Goal: Check status

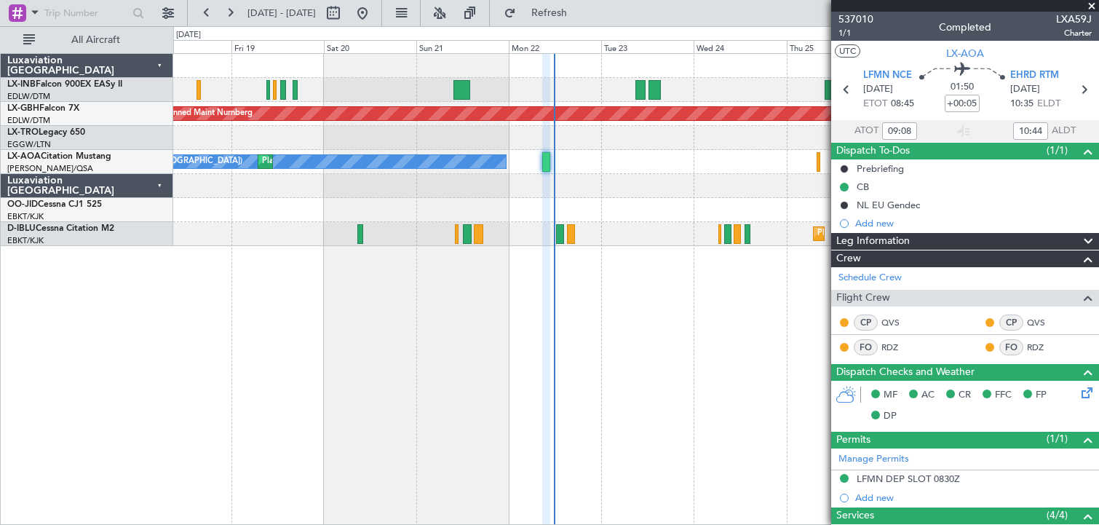
click at [708, 398] on div "Planned Maint Nurnberg Planned Maint [GEOGRAPHIC_DATA] ([GEOGRAPHIC_DATA]) Unpl…" at bounding box center [636, 289] width 926 height 472
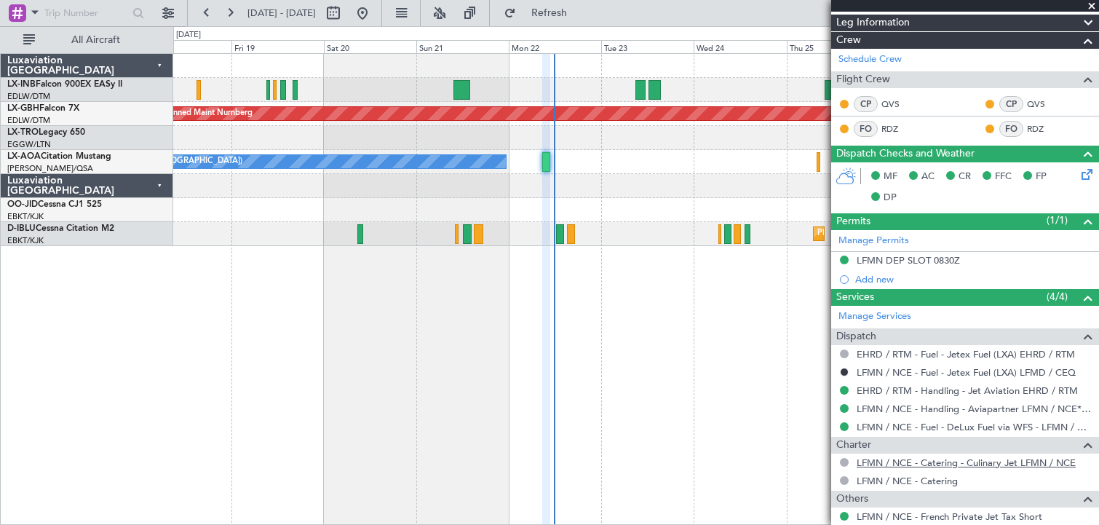
scroll to position [376, 0]
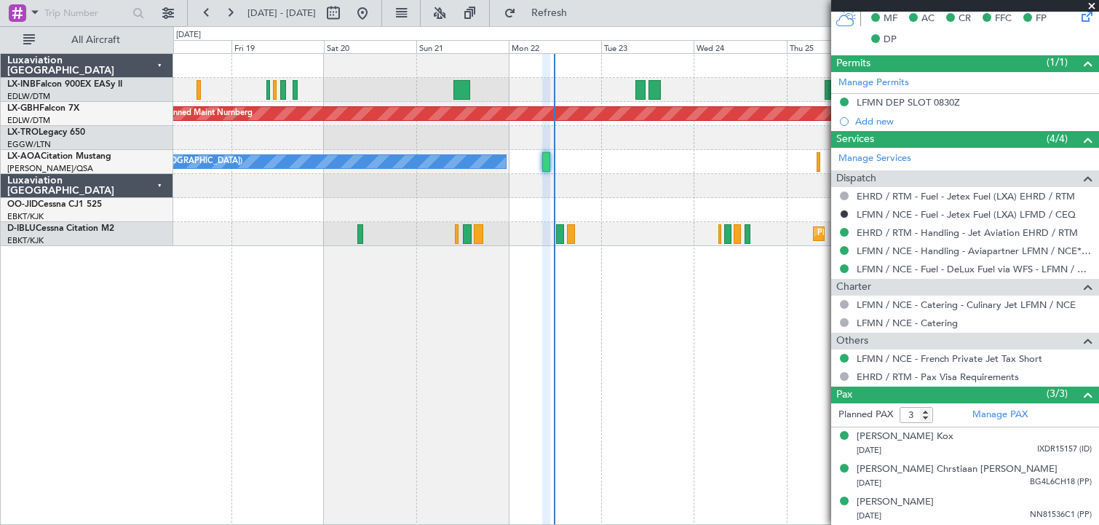
click at [1091, 6] on span at bounding box center [1092, 6] width 15 height 13
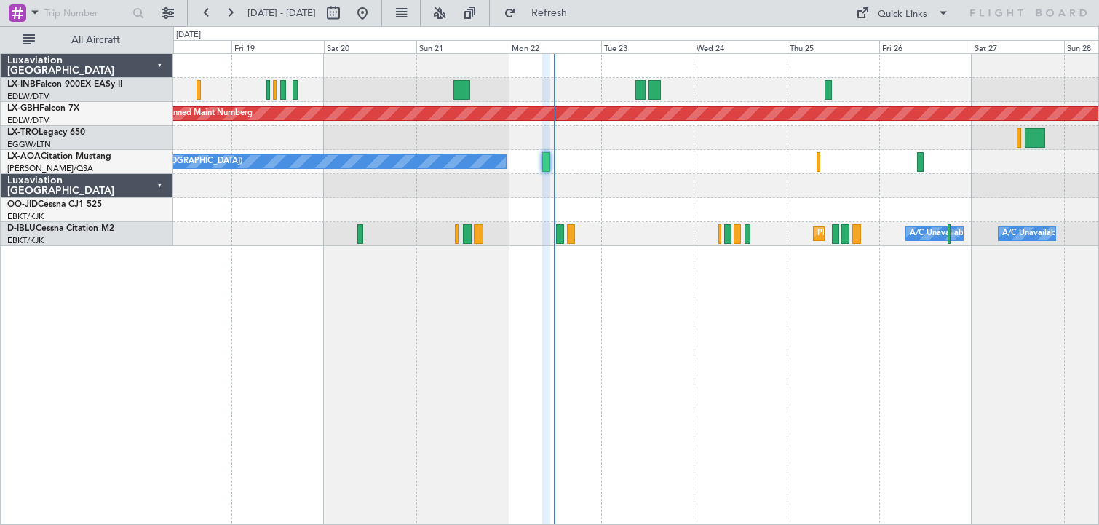
type input "0"
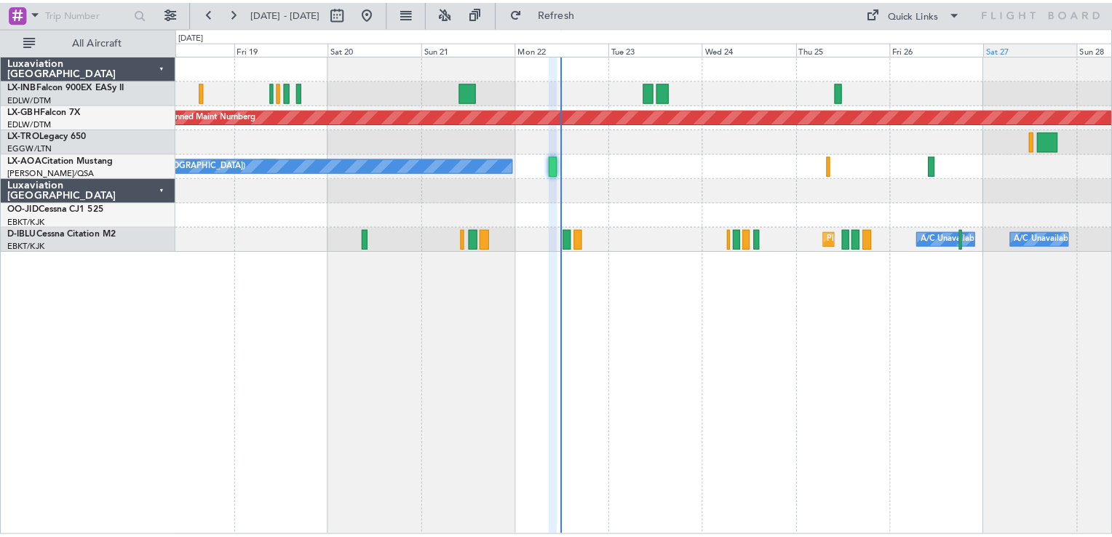
scroll to position [0, 0]
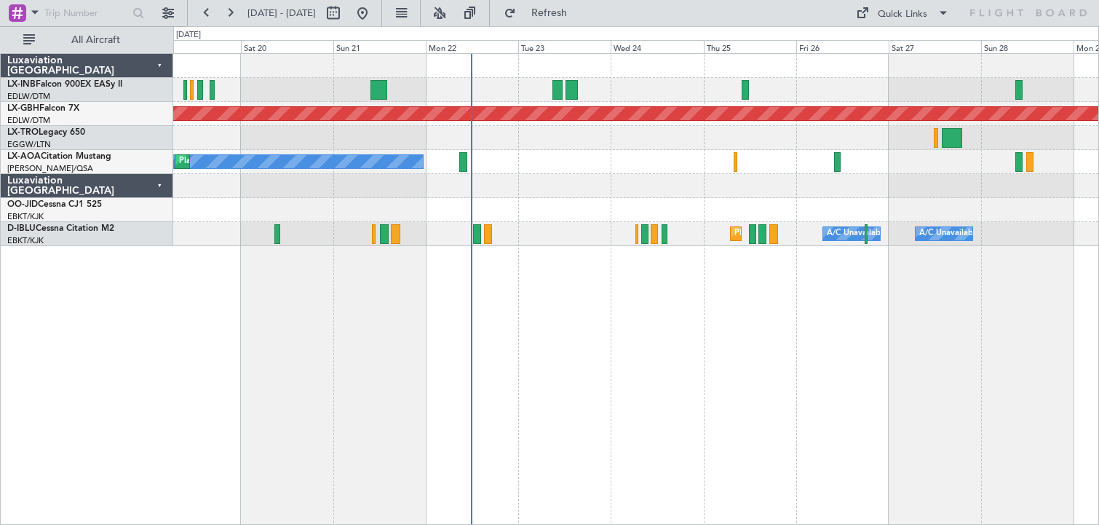
click at [670, 412] on div "Planned Maint Nurnberg Planned Maint [GEOGRAPHIC_DATA] ([GEOGRAPHIC_DATA]) Unpl…" at bounding box center [636, 289] width 926 height 472
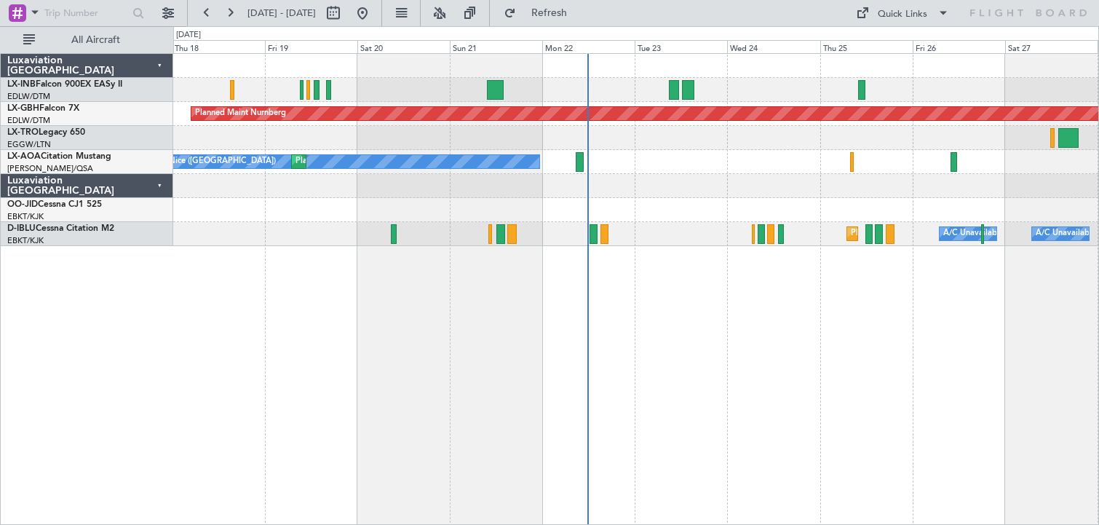
click at [659, 389] on div "Planned Maint Nurnberg Planned Maint [GEOGRAPHIC_DATA] ([GEOGRAPHIC_DATA]) Unpl…" at bounding box center [636, 289] width 926 height 472
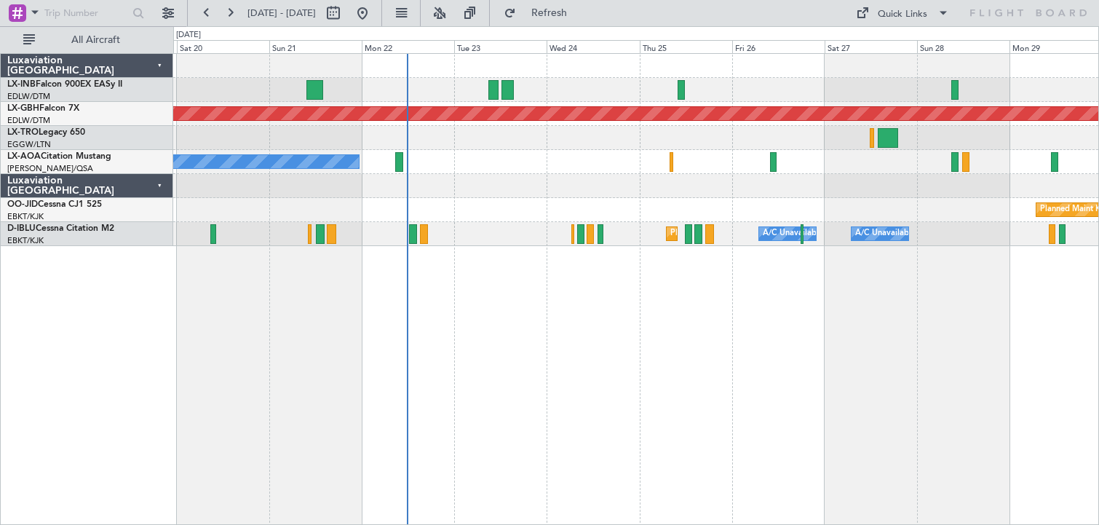
click at [483, 347] on div "Planned Maint Nurnberg Planned Maint [GEOGRAPHIC_DATA] ([GEOGRAPHIC_DATA]) No […" at bounding box center [636, 289] width 926 height 472
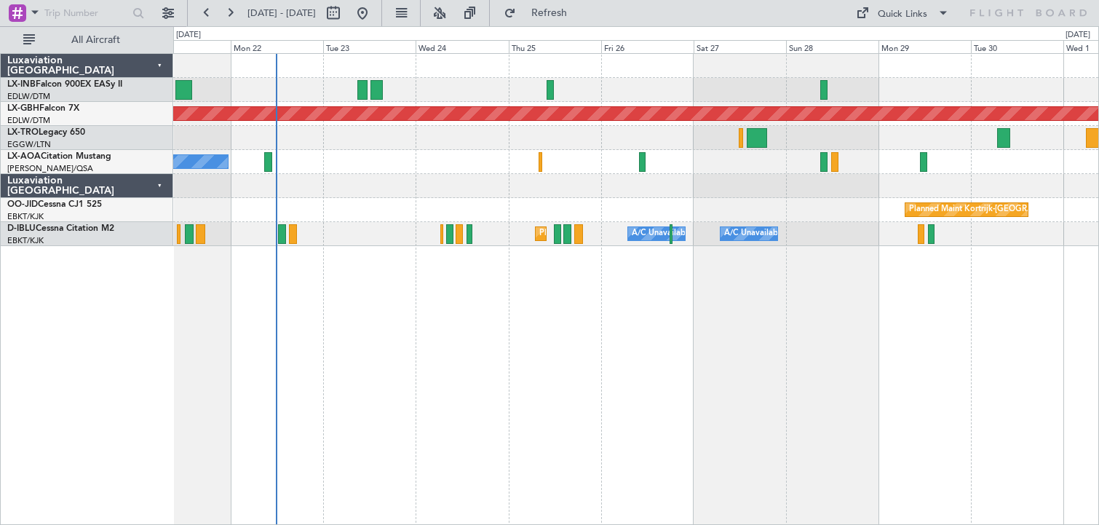
click at [467, 93] on div at bounding box center [635, 90] width 925 height 24
drag, startPoint x: 569, startPoint y: 15, endPoint x: 569, endPoint y: 23, distance: 8.0
click at [570, 15] on span "Refresh" at bounding box center [549, 13] width 61 height 10
click at [374, 20] on button at bounding box center [362, 12] width 23 height 23
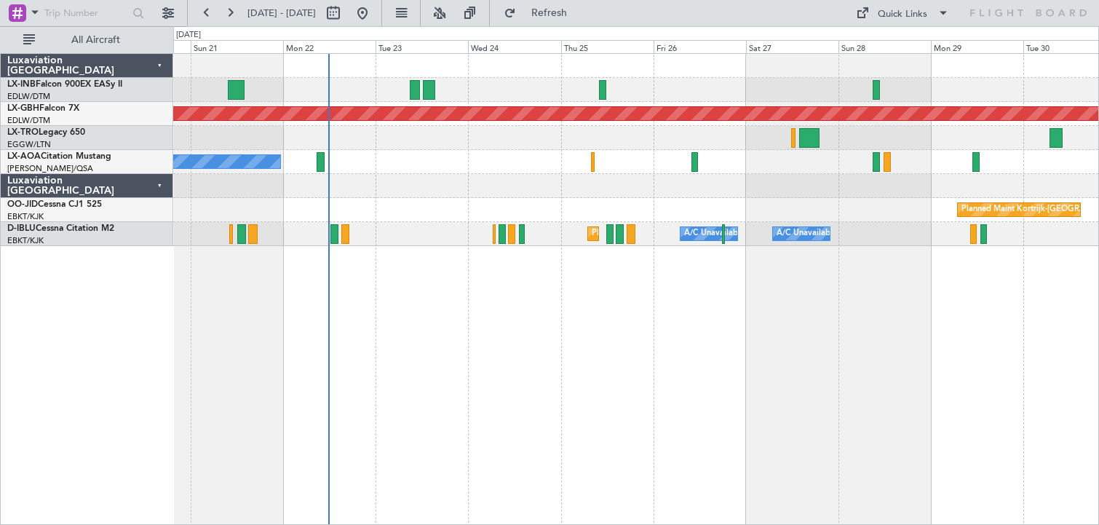
click at [399, 392] on div "Planned Maint Nurnberg No [GEOGRAPHIC_DATA] ([GEOGRAPHIC_DATA]) [GEOGRAPHIC_DAT…" at bounding box center [636, 289] width 926 height 472
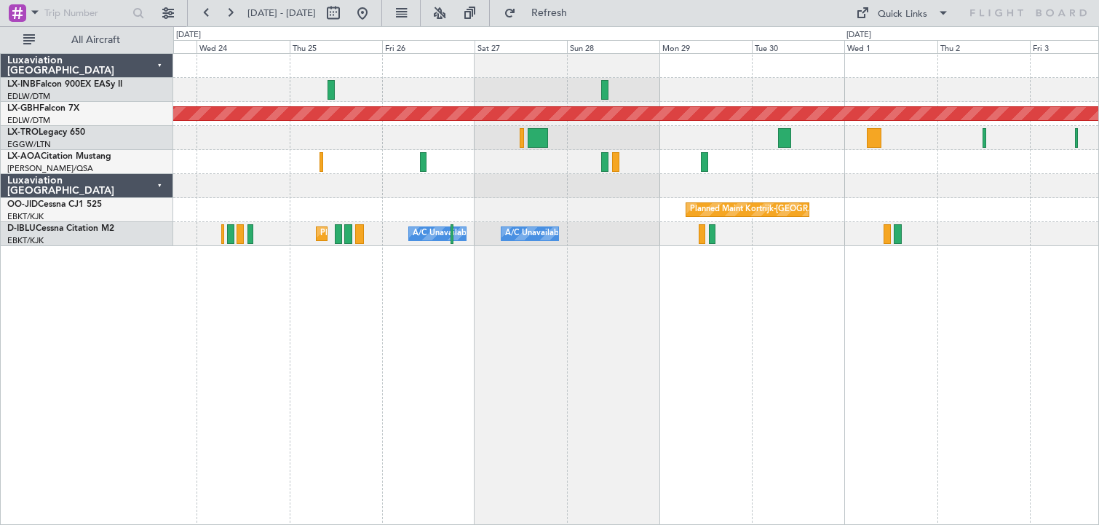
click at [332, 381] on div "Planned Maint Nurnberg No Crew [GEOGRAPHIC_DATA] ([GEOGRAPHIC_DATA]) No [GEOGRA…" at bounding box center [636, 289] width 926 height 472
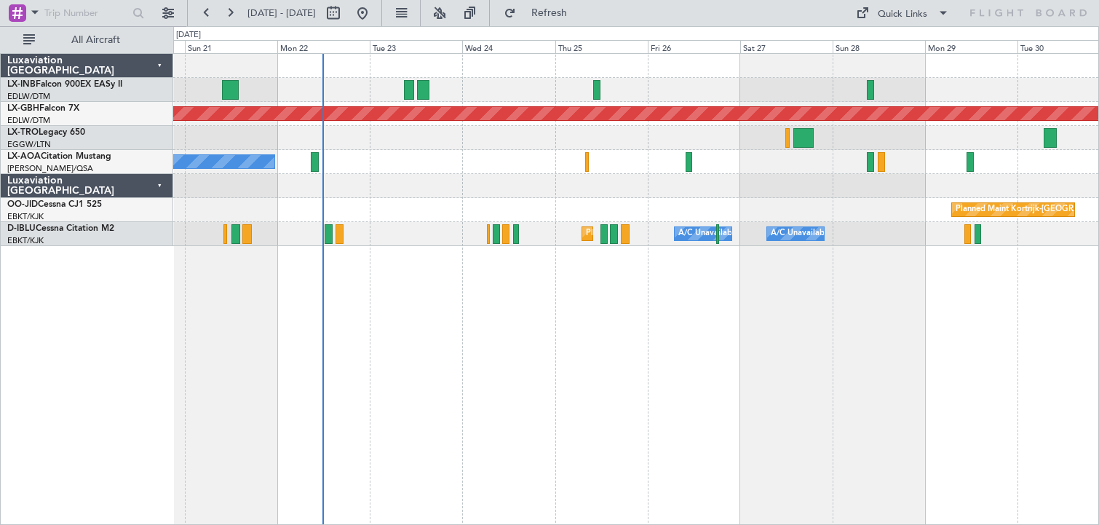
click at [741, 405] on div "Planned Maint Nurnberg No [GEOGRAPHIC_DATA] ([GEOGRAPHIC_DATA]) [GEOGRAPHIC_DAT…" at bounding box center [636, 289] width 926 height 472
click at [236, 15] on button at bounding box center [229, 12] width 23 height 23
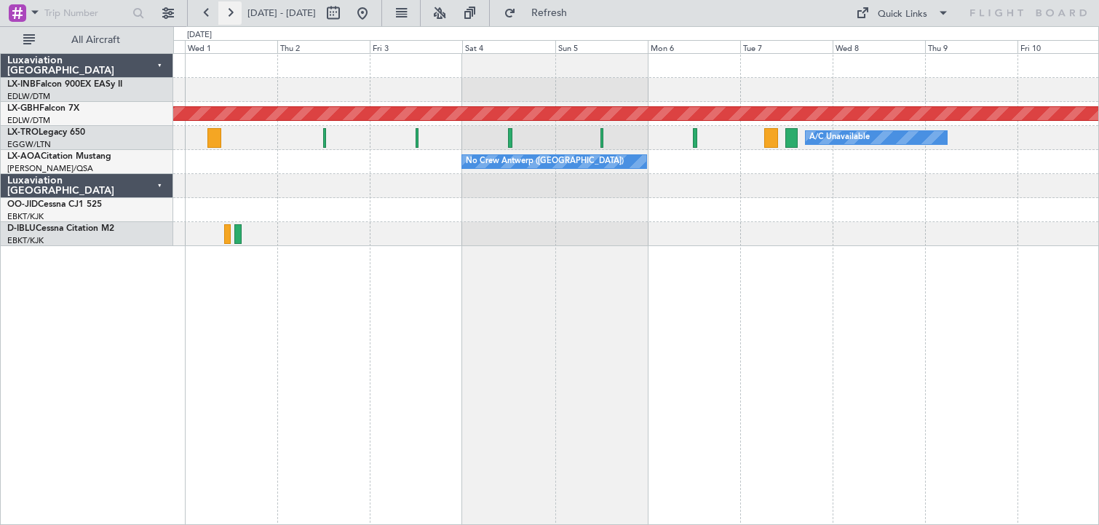
click at [232, 16] on button at bounding box center [229, 12] width 23 height 23
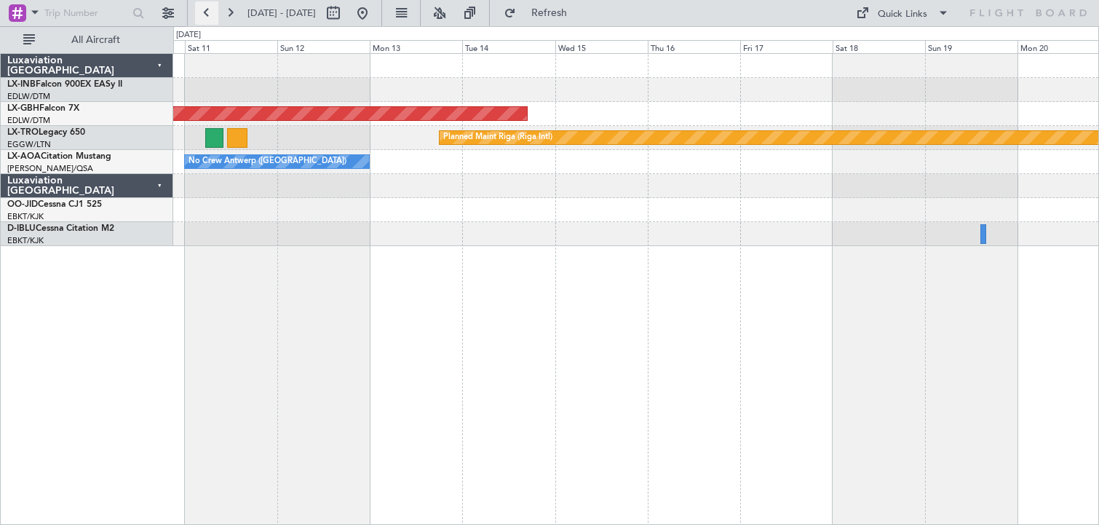
click at [201, 18] on button at bounding box center [206, 12] width 23 height 23
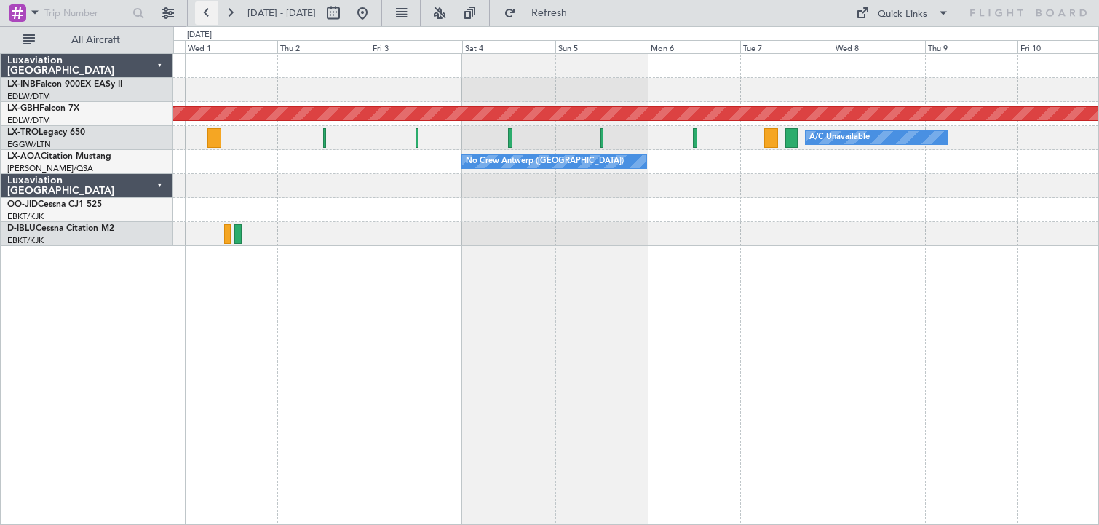
click at [201, 18] on button at bounding box center [206, 12] width 23 height 23
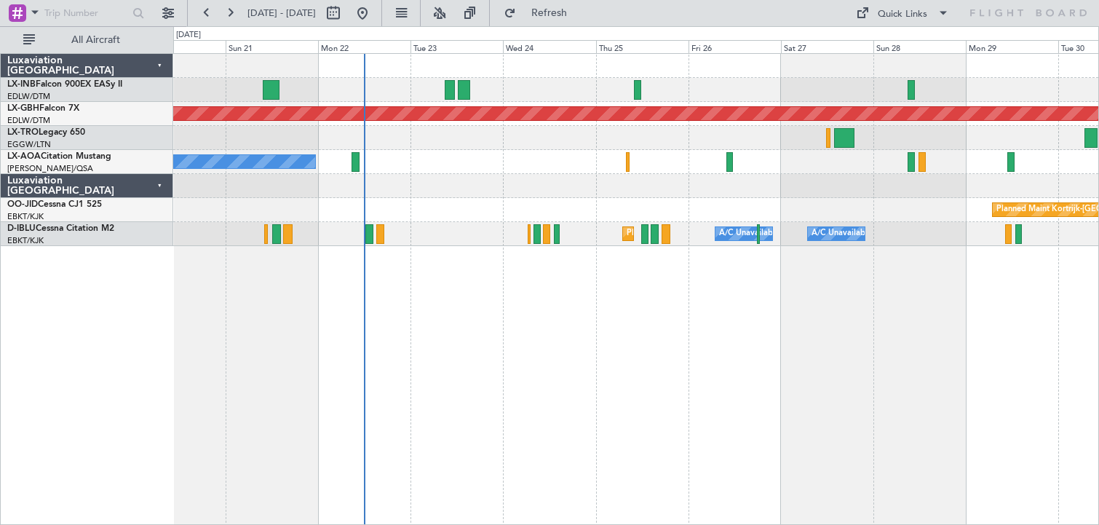
click at [442, 337] on div "Planned Maint Nurnberg No [GEOGRAPHIC_DATA] ([GEOGRAPHIC_DATA]) [GEOGRAPHIC_DAT…" at bounding box center [636, 289] width 926 height 472
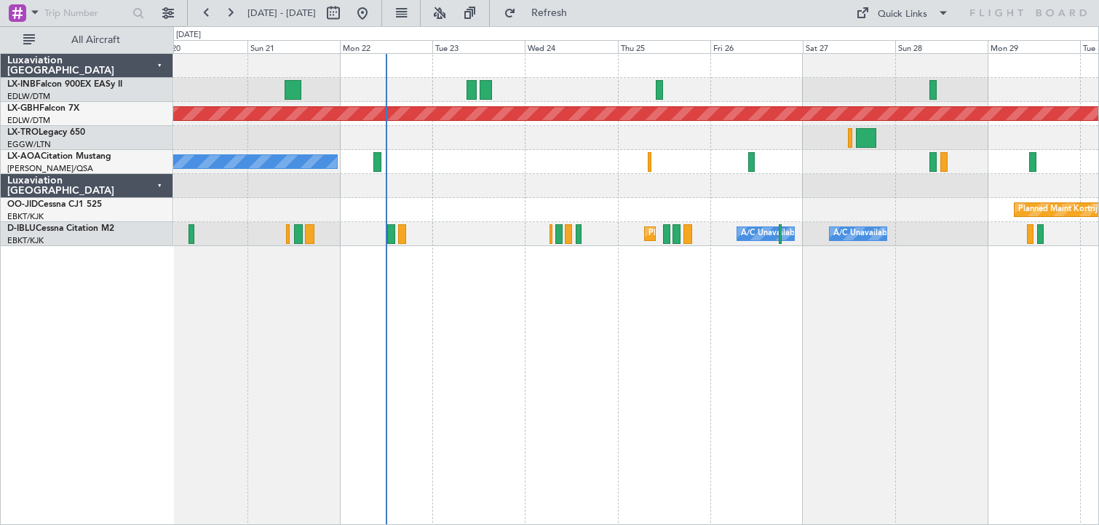
click at [566, 308] on div "Planned Maint Nurnberg No [GEOGRAPHIC_DATA] ([GEOGRAPHIC_DATA]) [GEOGRAPHIC_DAT…" at bounding box center [636, 289] width 926 height 472
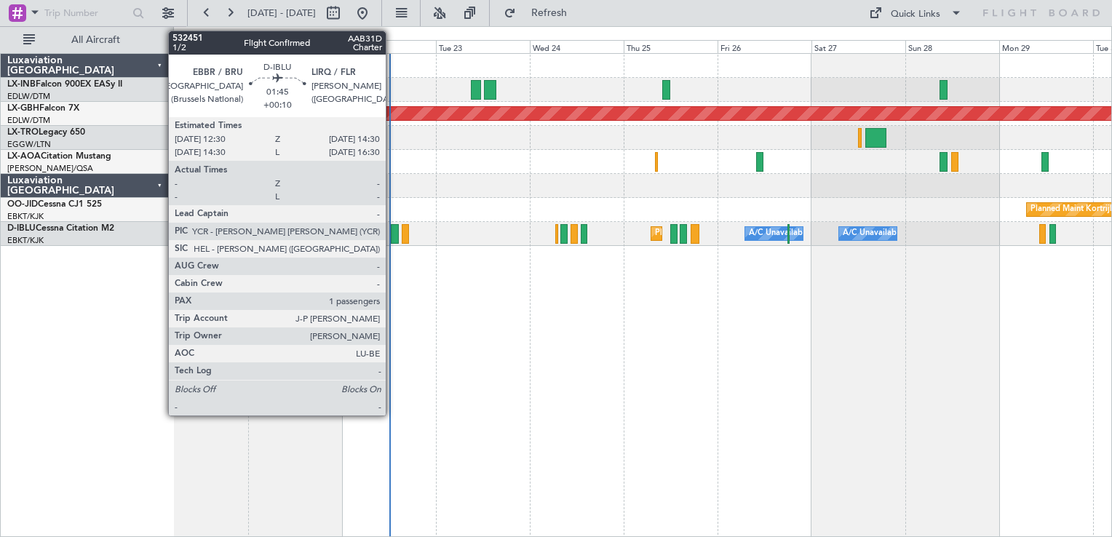
click at [392, 240] on div at bounding box center [395, 234] width 8 height 20
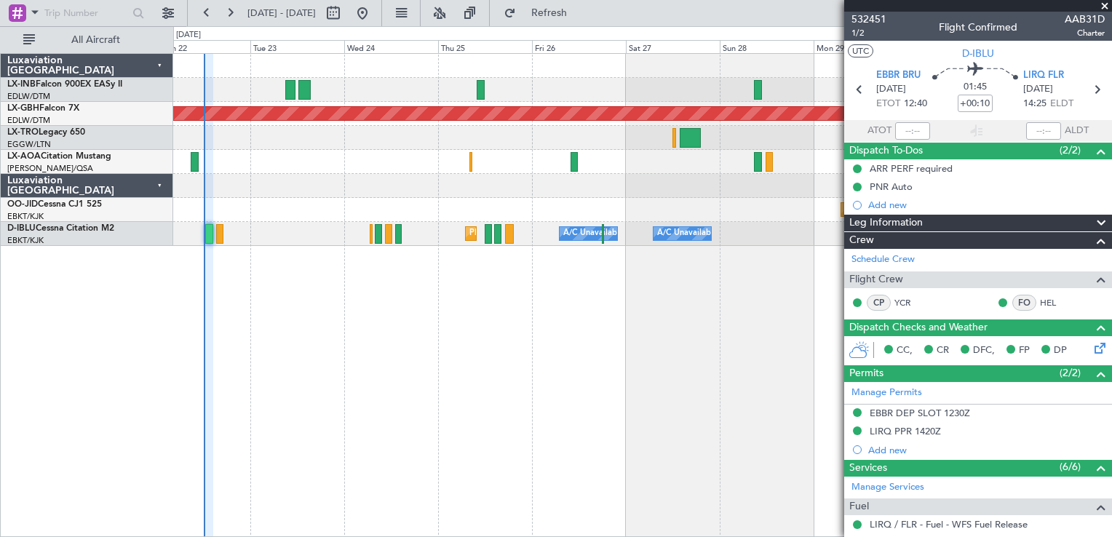
click at [402, 349] on div "Planned Maint Nurnberg No Crew [GEOGRAPHIC_DATA] ([GEOGRAPHIC_DATA]) No [GEOGRA…" at bounding box center [642, 295] width 939 height 484
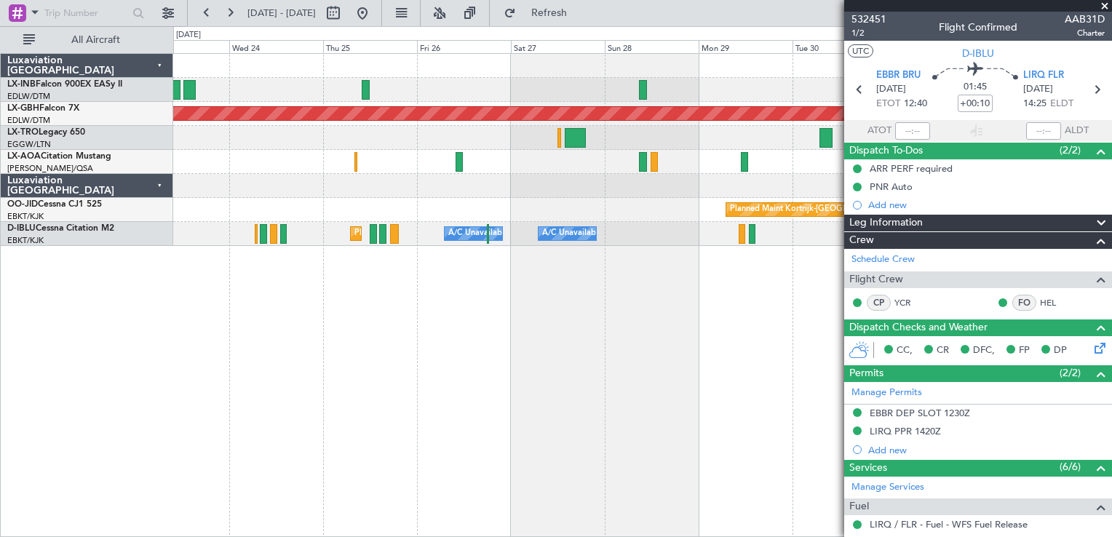
click at [459, 396] on div "Planned Maint Nurnberg No Crew [GEOGRAPHIC_DATA] ([GEOGRAPHIC_DATA]) No [GEOGRA…" at bounding box center [642, 295] width 939 height 484
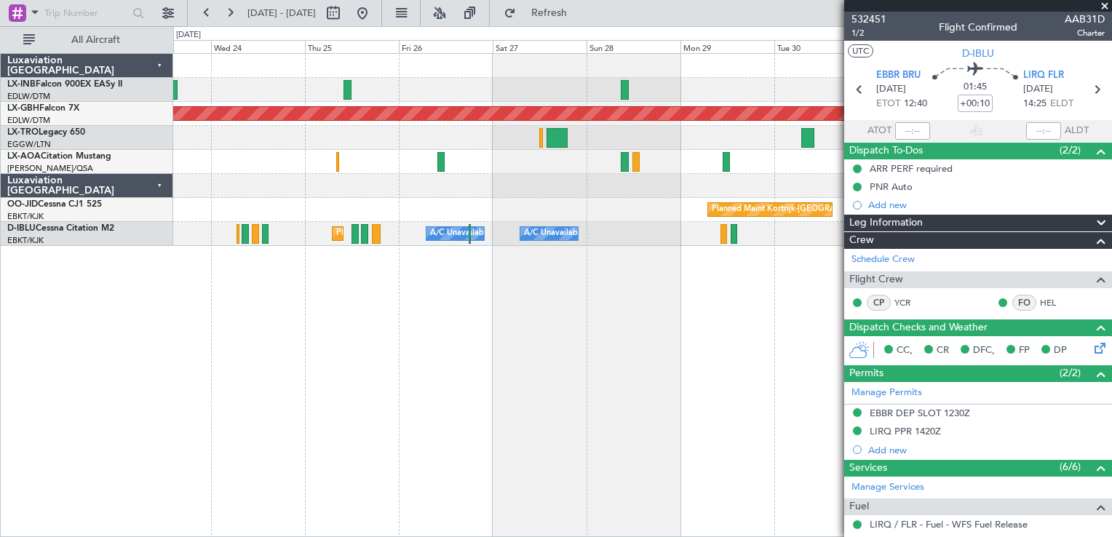
click at [609, 364] on div "Planned Maint Nurnberg No Crew [GEOGRAPHIC_DATA] ([GEOGRAPHIC_DATA]) No [GEOGRA…" at bounding box center [642, 295] width 939 height 484
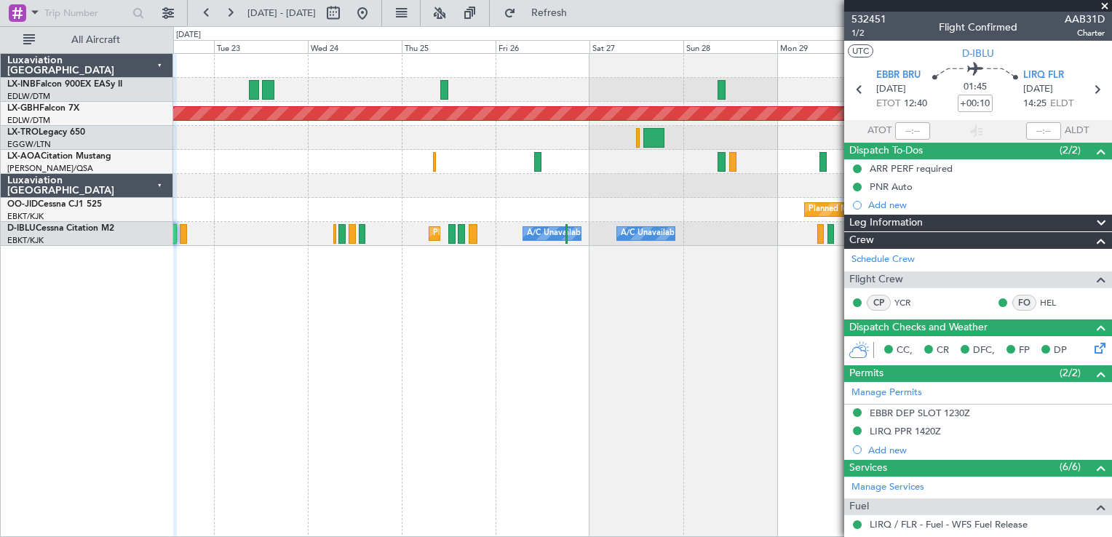
click at [601, 360] on div "Planned Maint Nurnberg No Crew [GEOGRAPHIC_DATA] ([GEOGRAPHIC_DATA]) No [GEOGRA…" at bounding box center [642, 295] width 939 height 484
